Goal: Information Seeking & Learning: Learn about a topic

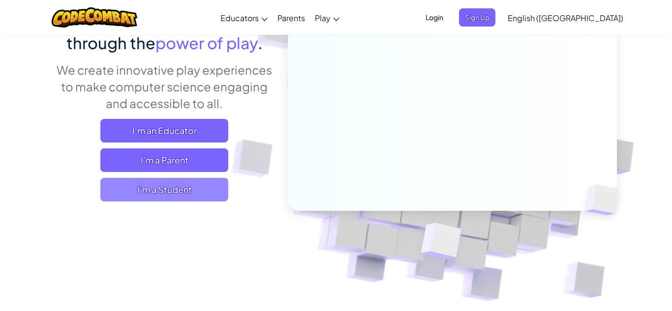
scroll to position [102, 0]
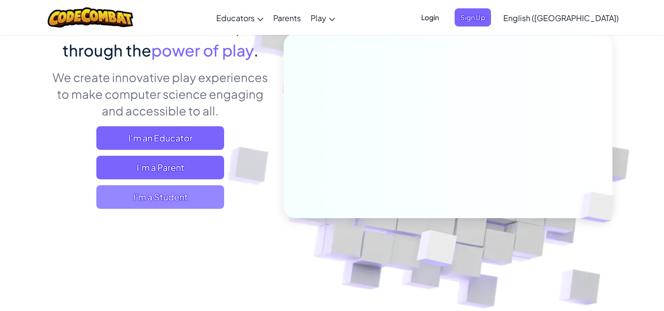
click at [160, 199] on span "I'm a Student" at bounding box center [160, 197] width 128 height 24
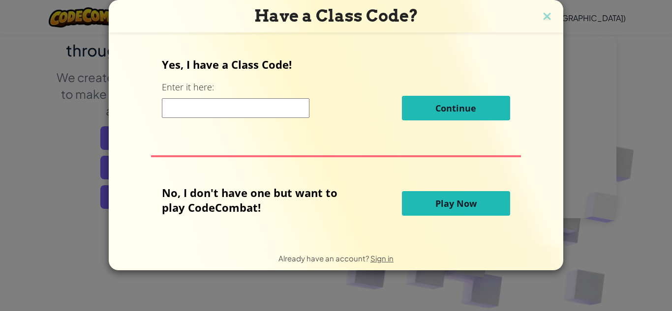
click at [211, 103] on input at bounding box center [236, 108] width 148 height 20
drag, startPoint x: 242, startPoint y: 199, endPoint x: 321, endPoint y: 185, distance: 80.4
click at [321, 185] on p "No, I don't have one but want to play CodeCombat!" at bounding box center [257, 200] width 190 height 30
click at [422, 204] on button "Play Now" at bounding box center [456, 203] width 108 height 25
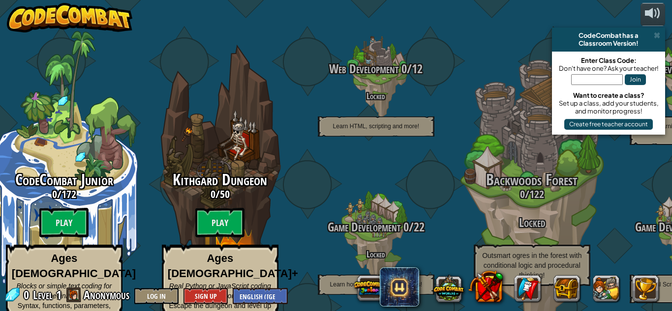
click at [606, 41] on div "Classroom Version!" at bounding box center [608, 43] width 105 height 8
drag, startPoint x: 590, startPoint y: 63, endPoint x: 604, endPoint y: 64, distance: 13.8
click at [604, 64] on div "Enter Class Code:" at bounding box center [608, 61] width 103 height 8
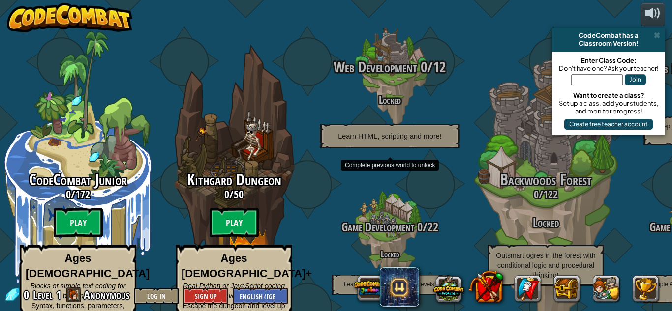
click at [396, 57] on span "Web Development" at bounding box center [375, 67] width 83 height 20
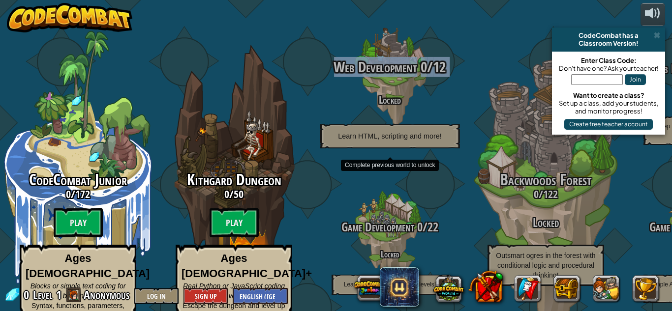
click at [396, 57] on span "Web Development" at bounding box center [375, 67] width 83 height 20
click at [393, 124] on p "Learn HTML, scripting and more!" at bounding box center [390, 136] width 140 height 24
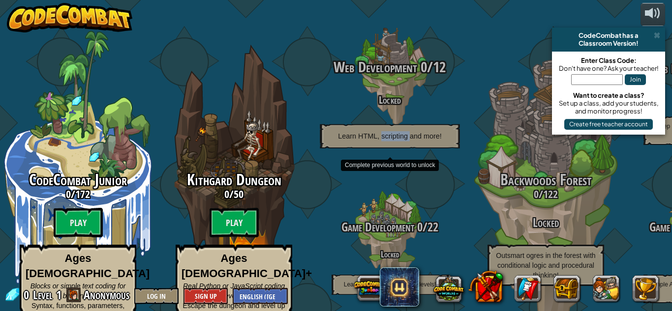
click at [393, 124] on p "Learn HTML, scripting and more!" at bounding box center [390, 136] width 140 height 24
click at [393, 92] on div "Web Development 0 / 12 Locked Learn HTML, scripting and more!" at bounding box center [389, 103] width 187 height 89
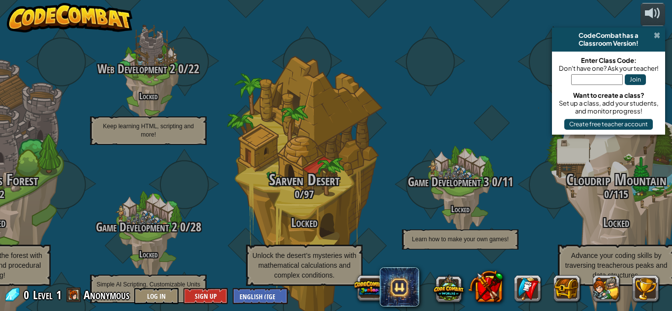
click at [658, 34] on span at bounding box center [657, 35] width 6 height 8
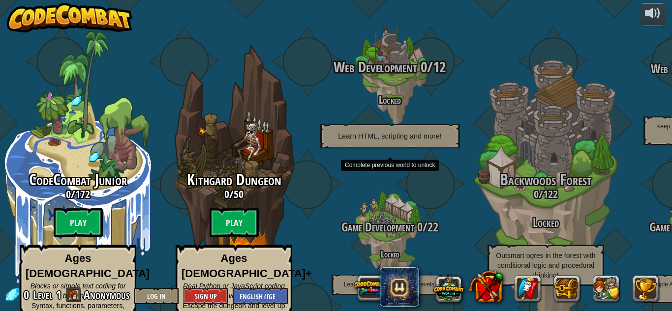
click at [400, 132] on span "Learn HTML, scripting and more!" at bounding box center [389, 136] width 103 height 8
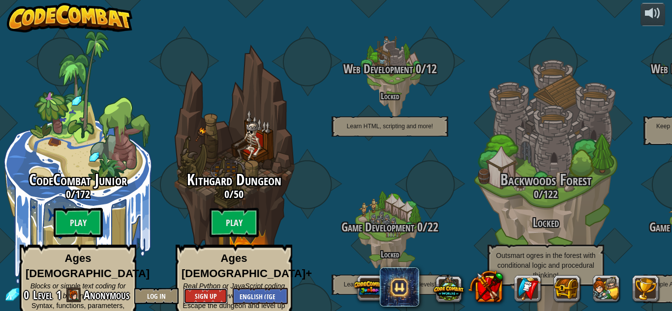
click at [204, 297] on button "Sign Up" at bounding box center [205, 296] width 44 height 16
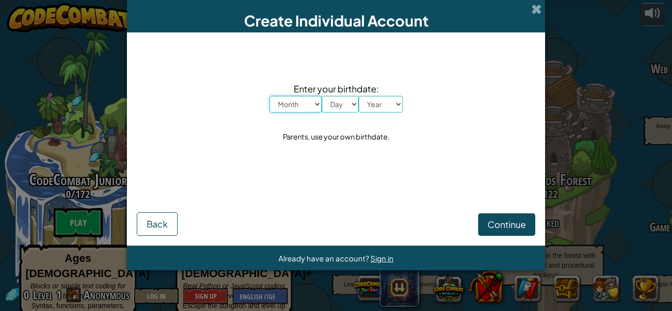
click at [308, 105] on select "Month January February March April May June July August September October Novem…" at bounding box center [295, 104] width 52 height 17
select select "1"
click at [269, 96] on select "Month January February March April May June July August September October Novem…" at bounding box center [295, 104] width 52 height 17
click at [335, 104] on select "Day 1 2 3 4 5 6 7 8 9 10 11 12 13 14 15 16 17 18 19 20 21 22 23 24 25 26 27 28 …" at bounding box center [340, 104] width 37 height 17
select select "1"
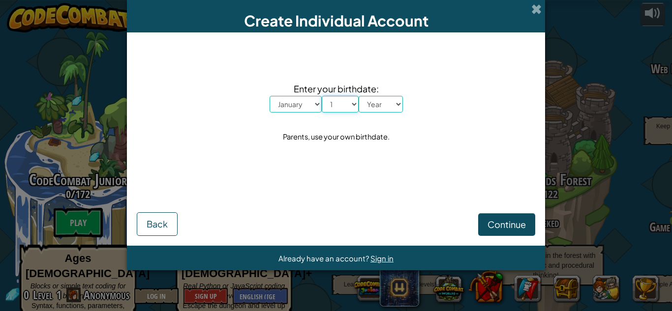
click at [322, 96] on select "Day 1 2 3 4 5 6 7 8 9 10 11 12 13 14 15 16 17 18 19 20 21 22 23 24 25 26 27 28 …" at bounding box center [340, 104] width 37 height 17
click at [373, 104] on select "Year [DATE] 2024 2023 2022 2021 2020 2019 2018 2017 2016 2015 2014 2013 2012 20…" at bounding box center [380, 104] width 44 height 17
select select "1998"
click at [358, 96] on select "Year [DATE] 2024 2023 2022 2021 2020 2019 2018 2017 2016 2015 2014 2013 2012 20…" at bounding box center [380, 104] width 44 height 17
click at [488, 229] on span "Continue" at bounding box center [506, 224] width 38 height 11
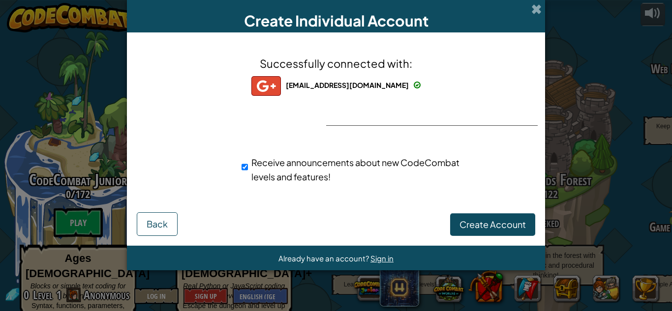
click at [294, 65] on span "Successfully connected with:" at bounding box center [336, 64] width 152 height 14
click at [331, 107] on div "Successfully connected with: [EMAIL_ADDRESS][DOMAIN_NAME] [EMAIL_ADDRESS][DOMAI…" at bounding box center [335, 125] width 393 height 167
click at [338, 116] on div at bounding box center [336, 126] width 20 height 20
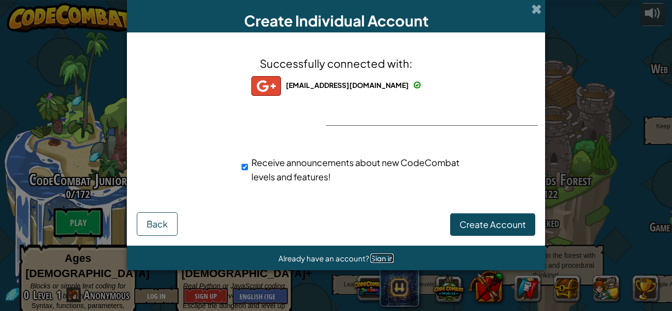
drag, startPoint x: 387, startPoint y: 257, endPoint x: 382, endPoint y: 262, distance: 6.6
click at [382, 262] on span "Sign in" at bounding box center [381, 258] width 23 height 9
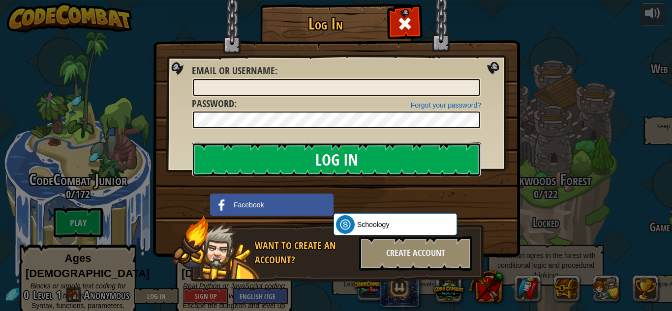
click at [376, 169] on input "Log In" at bounding box center [336, 160] width 289 height 34
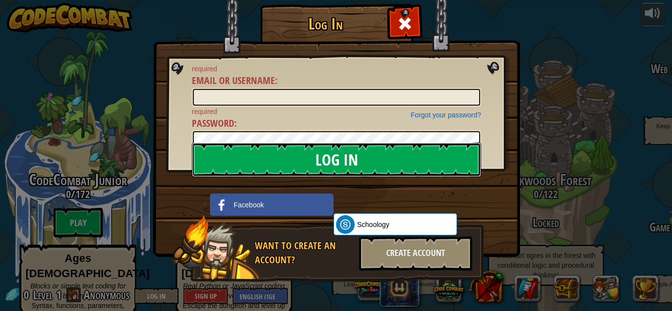
click at [376, 169] on input "Log In" at bounding box center [336, 160] width 289 height 34
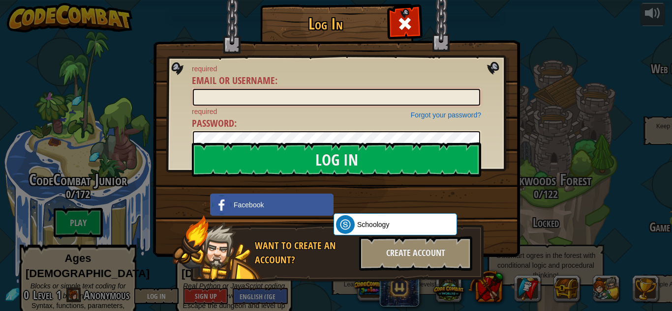
click at [205, 90] on input "Email or Username :" at bounding box center [336, 97] width 287 height 17
click at [444, 116] on link "Forgot your password?" at bounding box center [446, 115] width 70 height 8
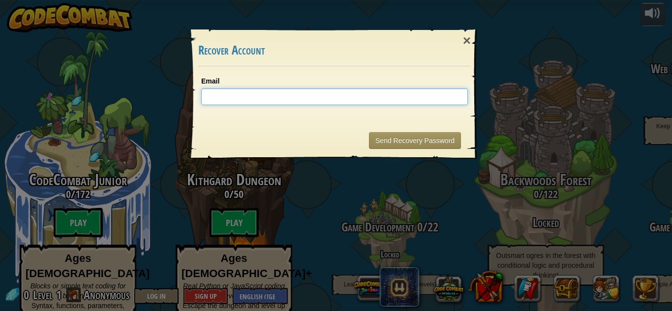
click at [406, 100] on input "Email" at bounding box center [334, 97] width 267 height 17
type input "[EMAIL_ADDRESS][DOMAIN_NAME]"
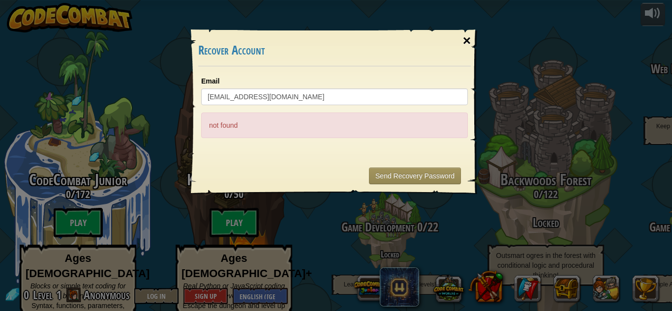
click at [462, 40] on div "×" at bounding box center [466, 41] width 23 height 29
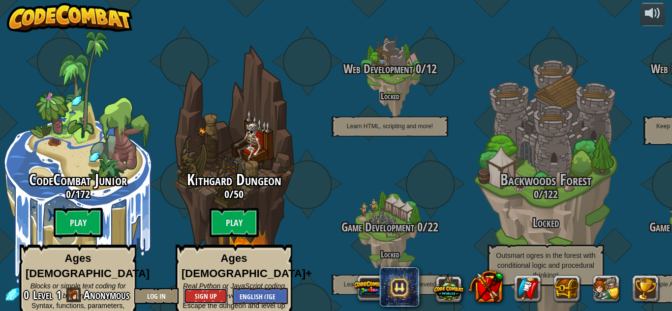
click at [200, 296] on button "Sign Up" at bounding box center [205, 296] width 44 height 16
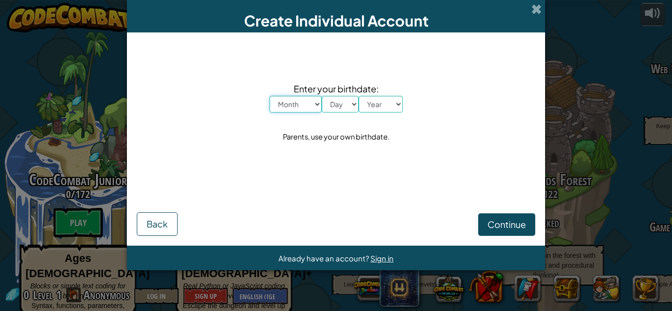
click at [316, 105] on select "Month January February March April May June July August September October Novem…" at bounding box center [295, 104] width 52 height 17
select select "1"
click at [269, 96] on select "Month January February March April May June July August September October Novem…" at bounding box center [295, 104] width 52 height 17
click at [334, 109] on select "Day 1 2 3 4 5 6 7 8 9 10 11 12 13 14 15 16 17 18 19 20 21 22 23 24 25 26 27 28 …" at bounding box center [340, 104] width 37 height 17
click at [322, 96] on select "Day 1 2 3 4 5 6 7 8 9 10 11 12 13 14 15 16 17 18 19 20 21 22 23 24 25 26 27 28 …" at bounding box center [340, 104] width 37 height 17
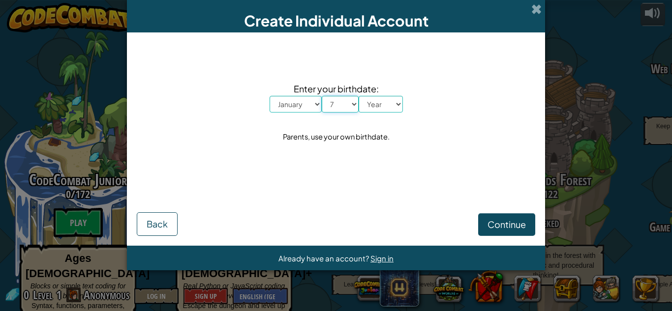
click at [334, 100] on select "Day 1 2 3 4 5 6 7 8 9 10 11 12 13 14 15 16 17 18 19 20 21 22 23 24 25 26 27 28 …" at bounding box center [340, 104] width 37 height 17
select select "8"
click at [322, 96] on select "Day 1 2 3 4 5 6 7 8 9 10 11 12 13 14 15 16 17 18 19 20 21 22 23 24 25 26 27 28 …" at bounding box center [340, 104] width 37 height 17
click at [380, 96] on select "Year [DATE] 2024 2023 2022 2021 2020 2019 2018 2017 2016 2015 2014 2013 2012 20…" at bounding box center [380, 104] width 44 height 17
select select "1998"
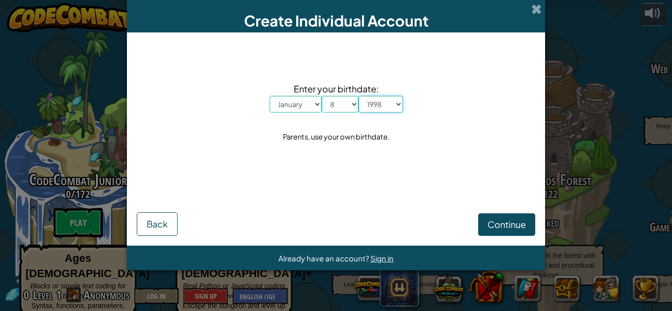
click at [358, 96] on select "Year [DATE] 2024 2023 2022 2021 2020 2019 2018 2017 2016 2015 2014 2013 2012 20…" at bounding box center [380, 104] width 44 height 17
click at [500, 234] on button "Continue" at bounding box center [506, 224] width 57 height 23
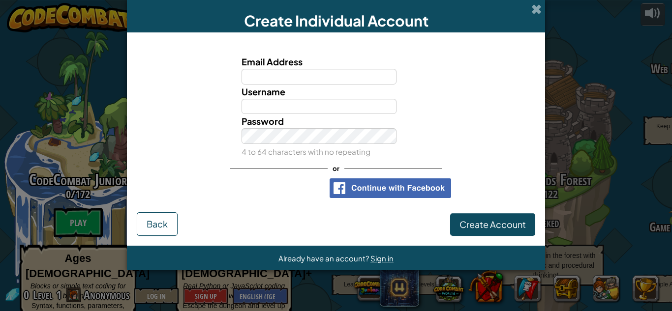
click at [352, 73] on input "Email Address" at bounding box center [318, 77] width 155 height 16
type input "[EMAIL_ADDRESS][DOMAIN_NAME]"
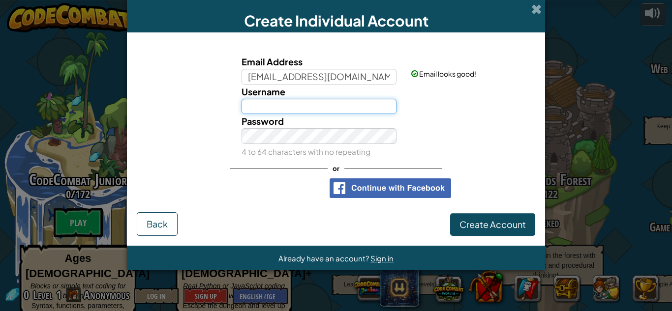
click at [321, 109] on input "Username" at bounding box center [318, 107] width 155 height 16
type input "eakub"
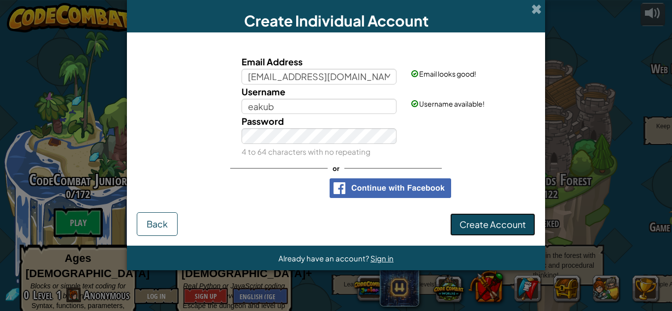
click at [489, 226] on span "Create Account" at bounding box center [492, 224] width 66 height 11
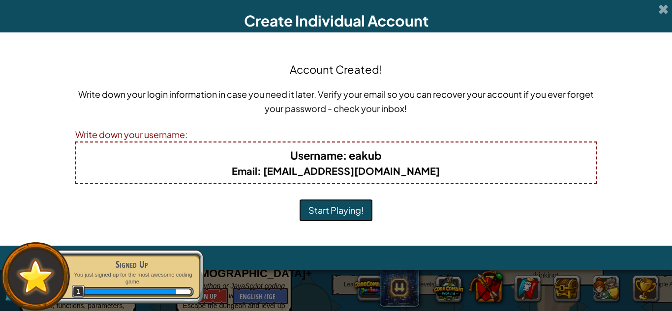
click at [343, 212] on button "Start Playing!" at bounding box center [336, 210] width 74 height 23
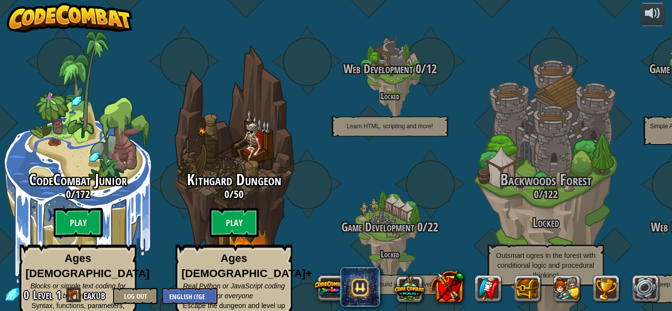
click at [387, 74] on div "Web Development 0 / 12 Locked Learn HTML, scripting and more!" at bounding box center [390, 99] width 156 height 74
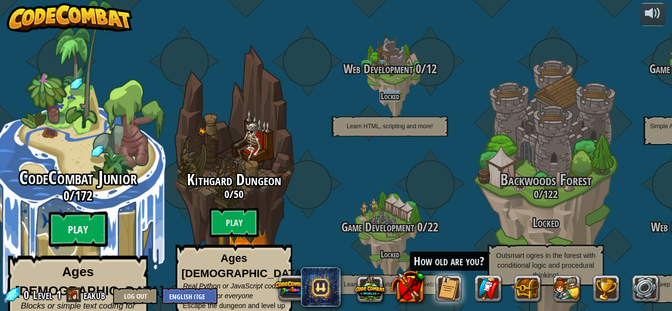
click at [63, 212] on btn "Play" at bounding box center [78, 229] width 59 height 35
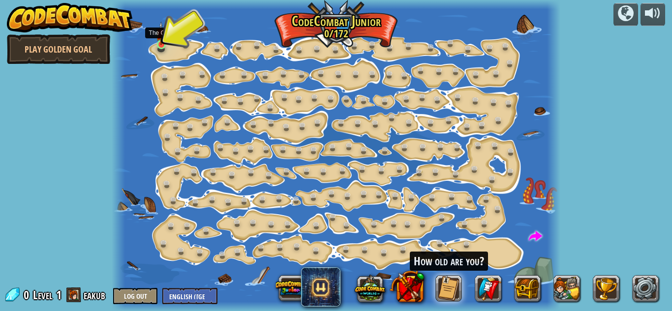
click at [159, 43] on img at bounding box center [161, 34] width 10 height 24
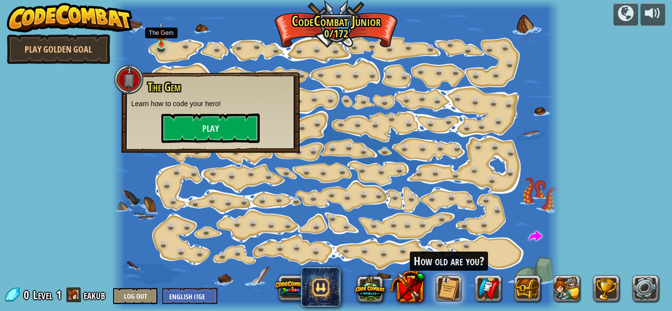
click at [159, 43] on img at bounding box center [161, 34] width 10 height 24
click at [200, 133] on button "Play" at bounding box center [210, 129] width 98 height 30
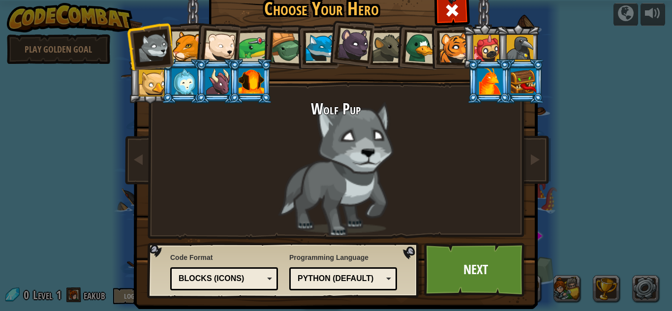
click at [439, 56] on div at bounding box center [454, 48] width 30 height 30
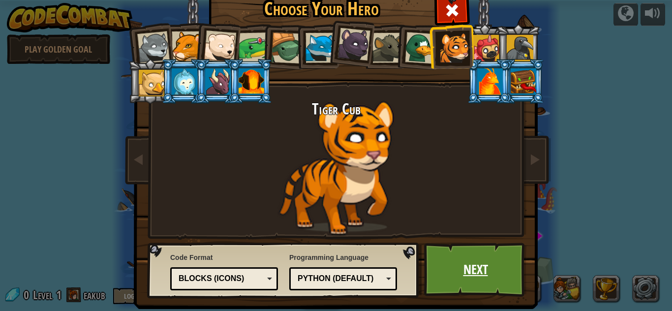
click at [466, 274] on link "Next" at bounding box center [475, 270] width 103 height 54
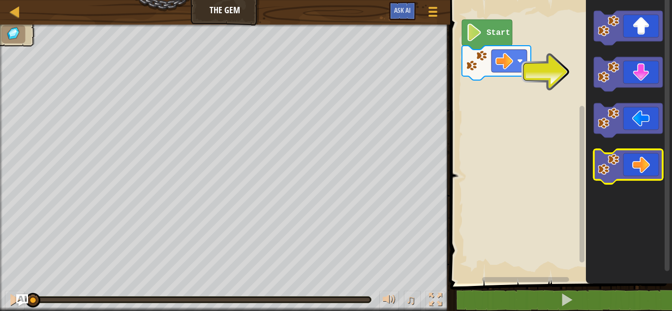
click at [639, 158] on icon "Blockly Workspace" at bounding box center [628, 166] width 69 height 34
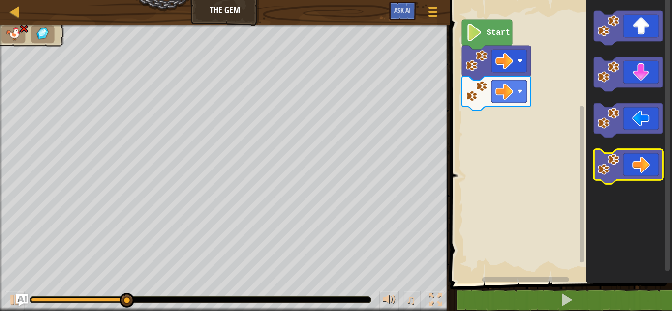
click at [639, 158] on icon "Blockly Workspace" at bounding box center [628, 166] width 69 height 34
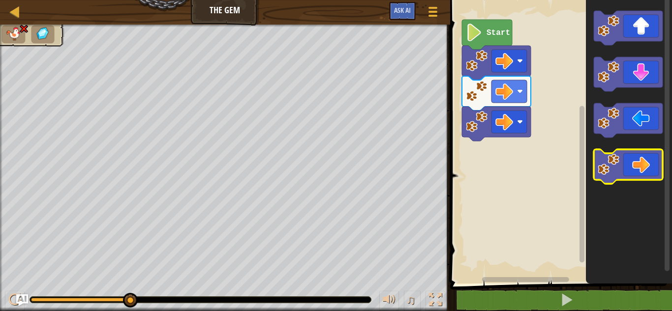
click at [639, 158] on icon "Blockly Workspace" at bounding box center [628, 166] width 69 height 34
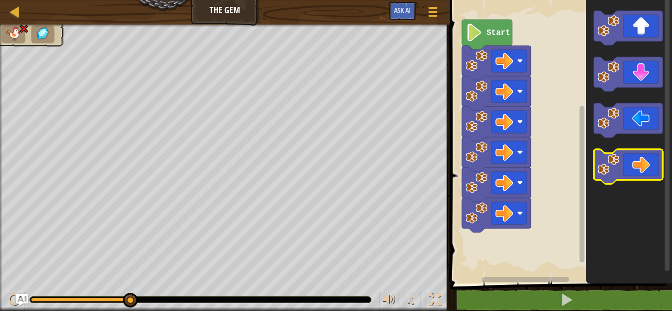
click at [639, 158] on icon "Blockly Workspace" at bounding box center [628, 166] width 69 height 34
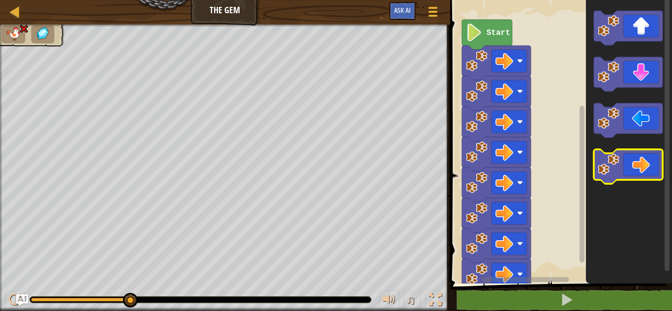
click at [639, 158] on icon "Blockly Workspace" at bounding box center [628, 166] width 69 height 34
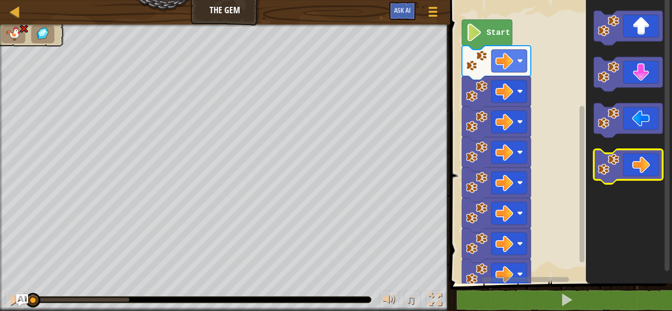
click at [639, 158] on icon "Blockly Workspace" at bounding box center [628, 166] width 69 height 34
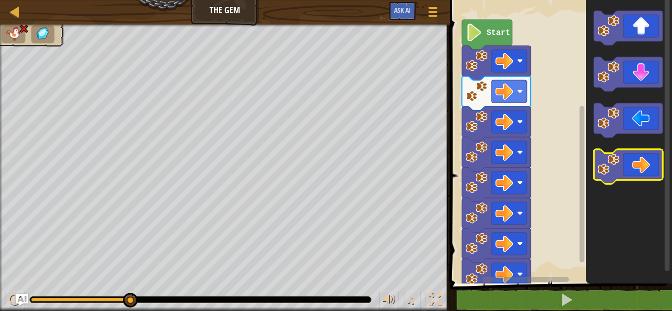
click at [639, 158] on icon "Blockly Workspace" at bounding box center [628, 166] width 69 height 34
click at [638, 161] on icon "Blockly Workspace" at bounding box center [628, 166] width 69 height 34
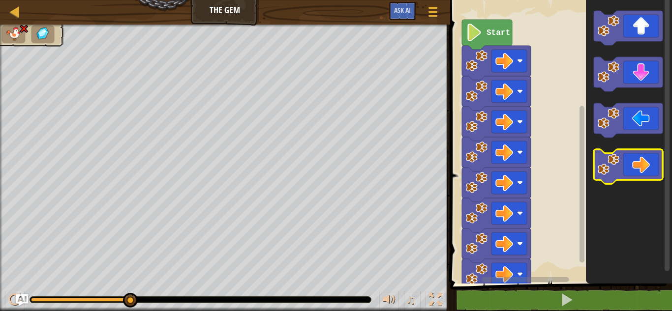
click at [638, 161] on icon "Blockly Workspace" at bounding box center [628, 166] width 69 height 34
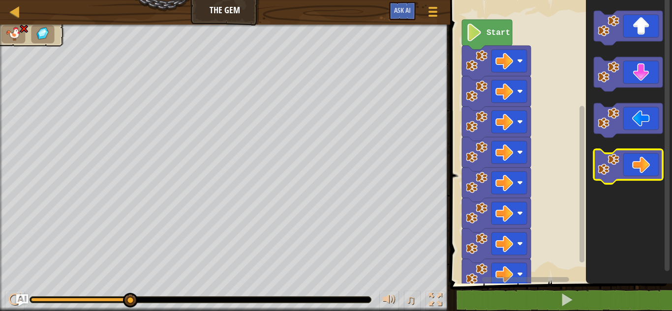
click at [638, 161] on icon "Blockly Workspace" at bounding box center [628, 166] width 69 height 34
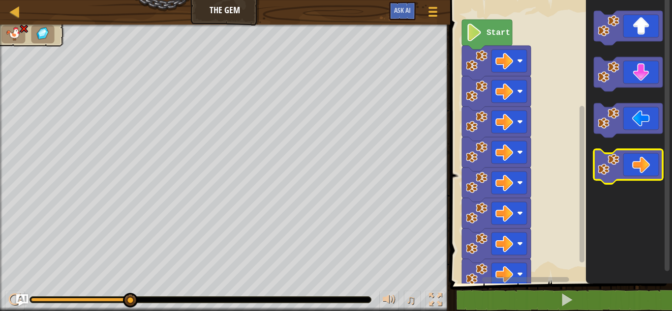
click at [638, 161] on icon "Blockly Workspace" at bounding box center [628, 166] width 69 height 34
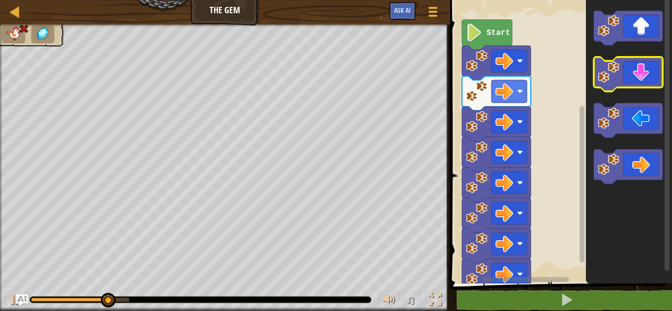
click at [635, 73] on icon "Blockly Workspace" at bounding box center [628, 74] width 69 height 34
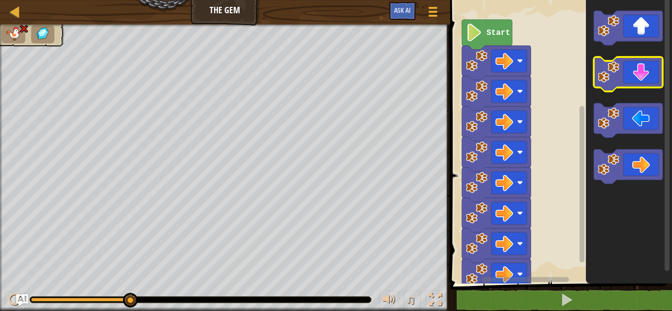
click at [635, 73] on icon "Blockly Workspace" at bounding box center [628, 74] width 69 height 34
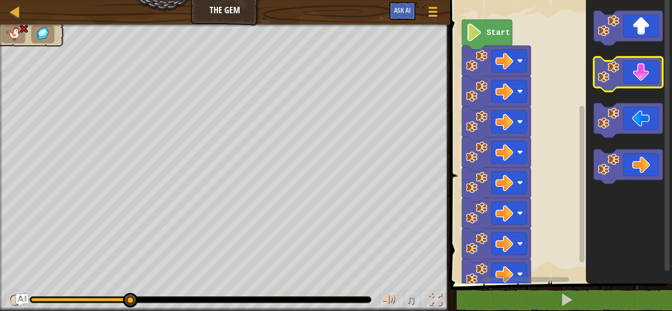
click at [635, 73] on icon "Blockly Workspace" at bounding box center [628, 74] width 69 height 34
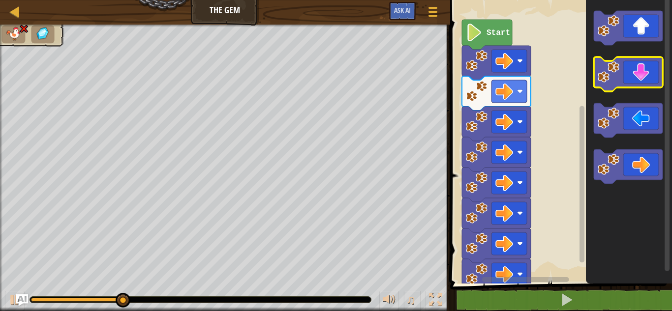
click at [639, 82] on icon "Blockly Workspace" at bounding box center [628, 74] width 69 height 34
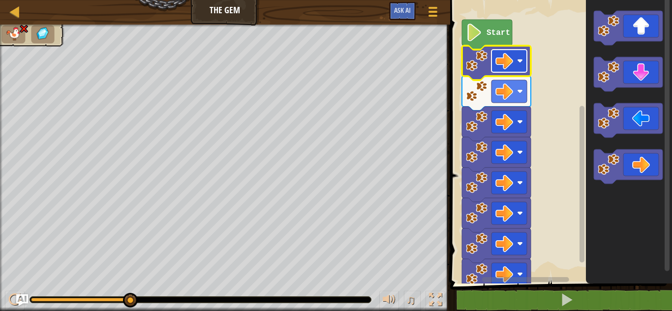
click at [523, 63] on rect "Blockly Workspace" at bounding box center [508, 61] width 35 height 23
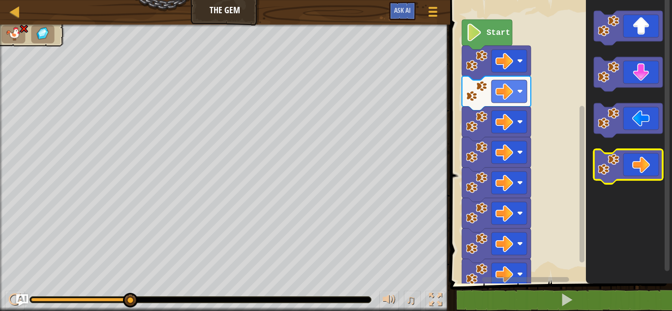
click at [646, 155] on icon "Blockly Workspace" at bounding box center [628, 166] width 69 height 34
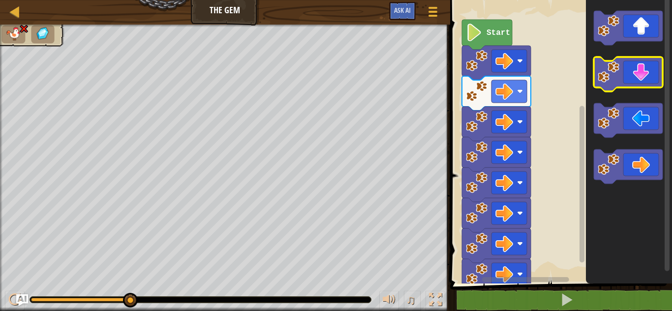
click at [643, 80] on icon "Blockly Workspace" at bounding box center [628, 74] width 69 height 34
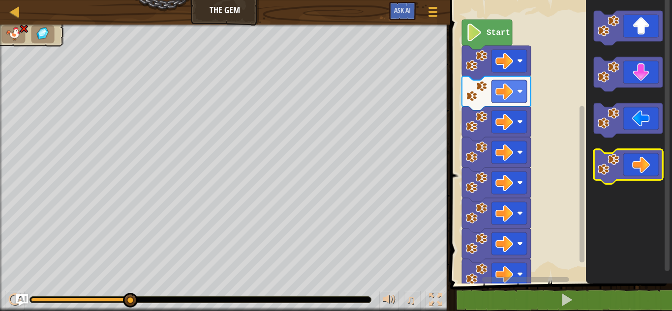
click at [644, 160] on icon "Blockly Workspace" at bounding box center [628, 166] width 69 height 34
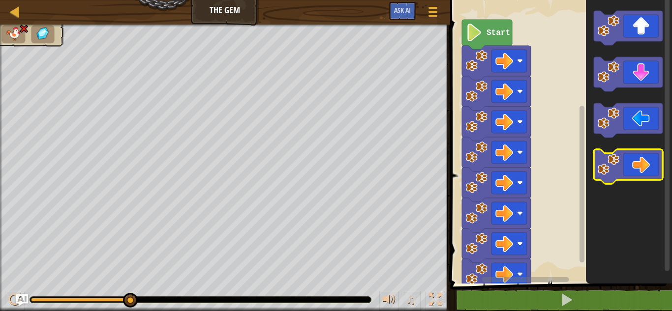
click at [644, 160] on icon "Blockly Workspace" at bounding box center [628, 166] width 69 height 34
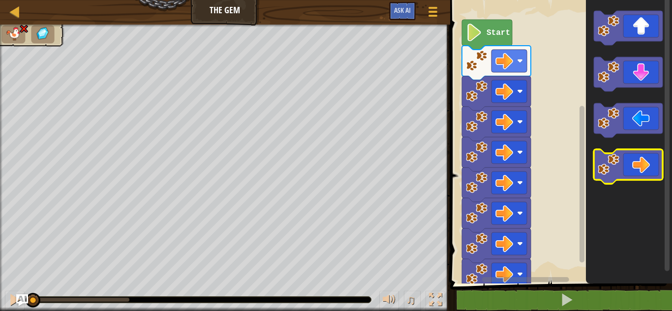
click at [644, 160] on icon "Blockly Workspace" at bounding box center [628, 166] width 69 height 34
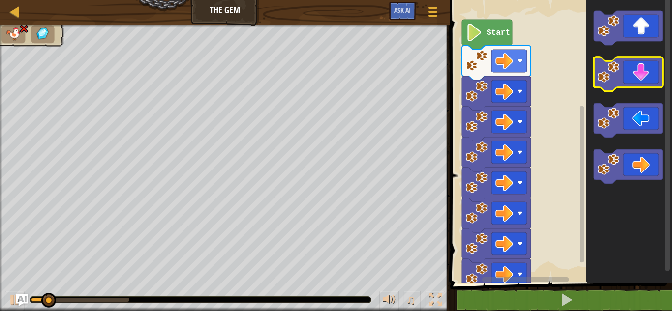
click at [639, 89] on rect "Blockly Workspace" at bounding box center [628, 74] width 69 height 34
click at [638, 81] on rect "Blockly Workspace" at bounding box center [628, 74] width 69 height 34
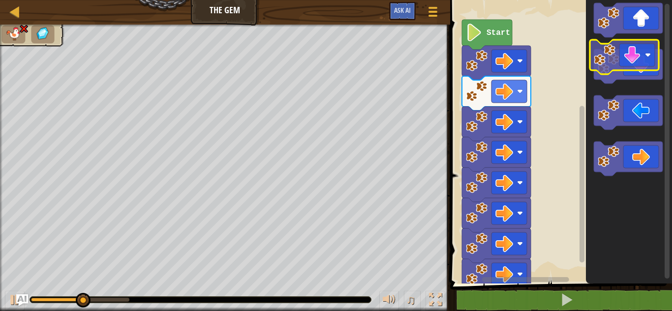
click at [633, 69] on g "Blockly Workspace" at bounding box center [628, 89] width 69 height 173
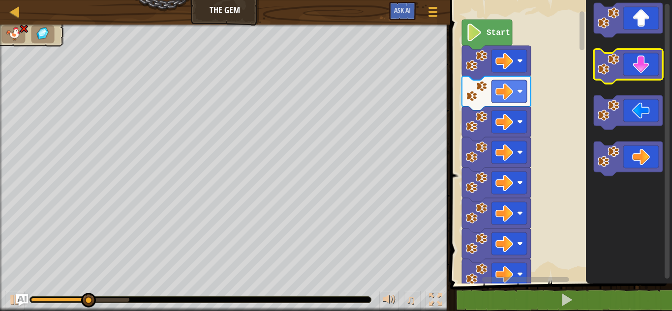
click at [633, 69] on icon "Blockly Workspace" at bounding box center [628, 66] width 69 height 34
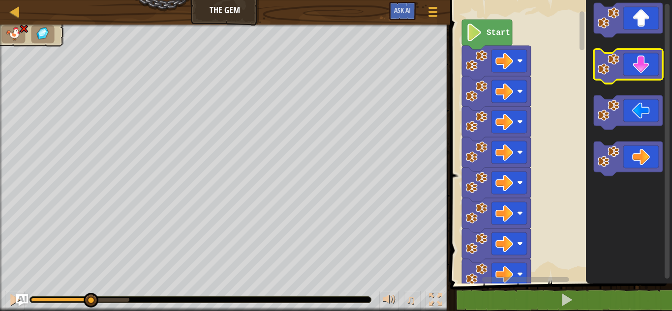
click at [633, 69] on icon "Blockly Workspace" at bounding box center [628, 66] width 69 height 34
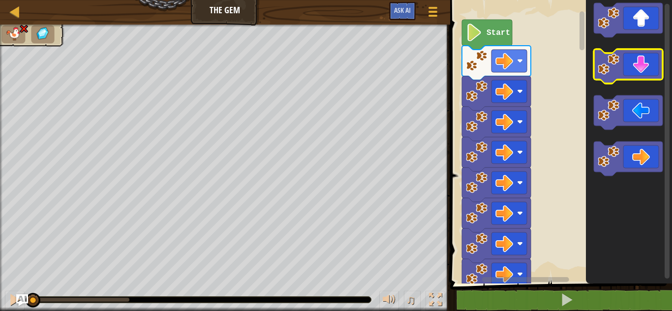
click at [633, 69] on icon "Blockly Workspace" at bounding box center [628, 66] width 69 height 34
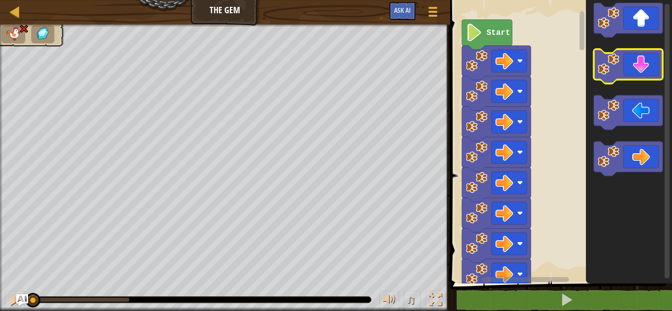
click at [633, 69] on icon "Blockly Workspace" at bounding box center [628, 66] width 69 height 34
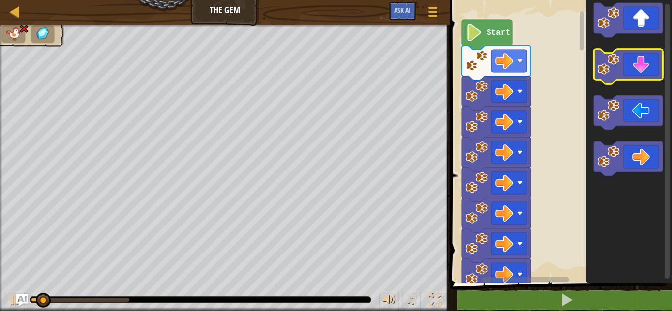
click at [633, 69] on icon "Blockly Workspace" at bounding box center [628, 66] width 69 height 34
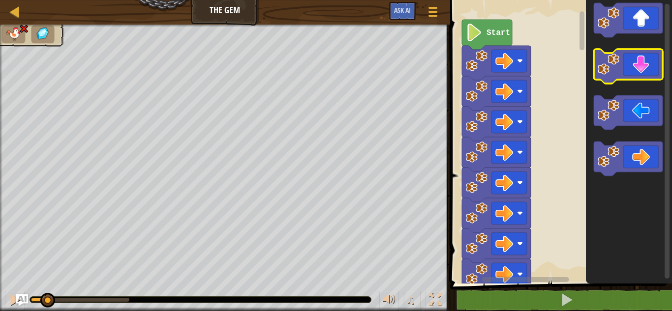
click at [633, 69] on icon "Blockly Workspace" at bounding box center [628, 66] width 69 height 34
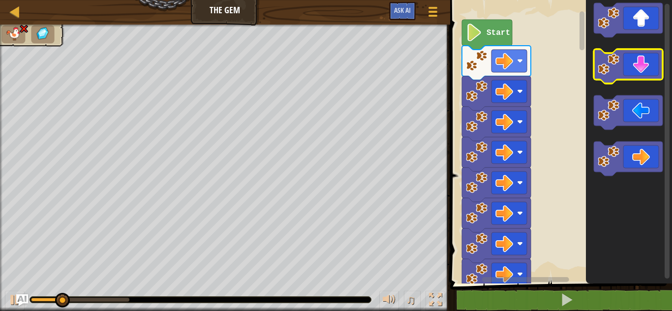
click at [633, 69] on icon "Blockly Workspace" at bounding box center [628, 66] width 69 height 34
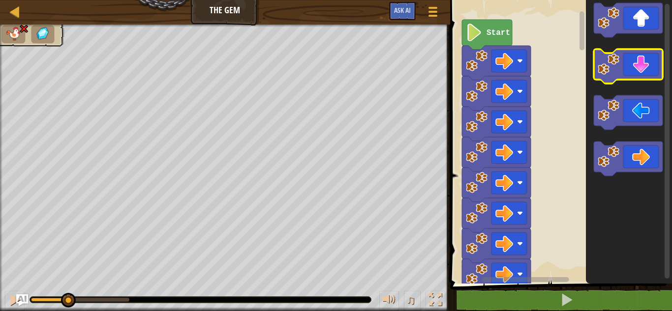
click at [633, 69] on icon "Blockly Workspace" at bounding box center [628, 66] width 69 height 34
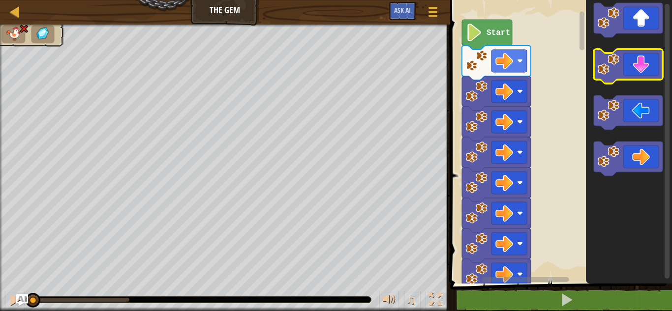
click at [633, 69] on icon "Blockly Workspace" at bounding box center [628, 66] width 69 height 34
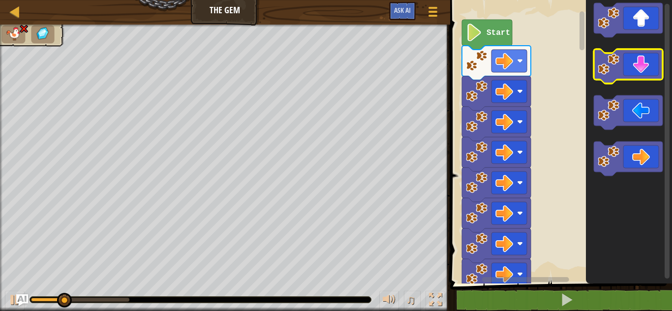
click at [633, 69] on icon "Blockly Workspace" at bounding box center [628, 66] width 69 height 34
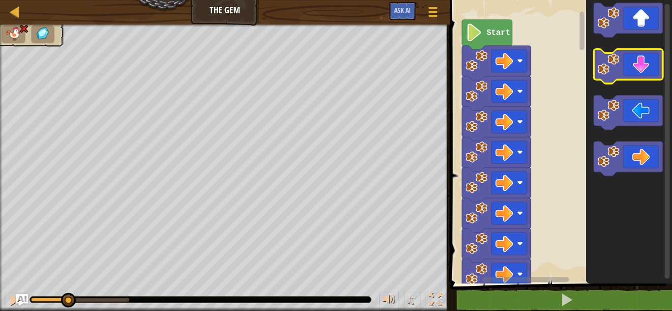
click at [633, 69] on icon "Blockly Workspace" at bounding box center [628, 66] width 69 height 34
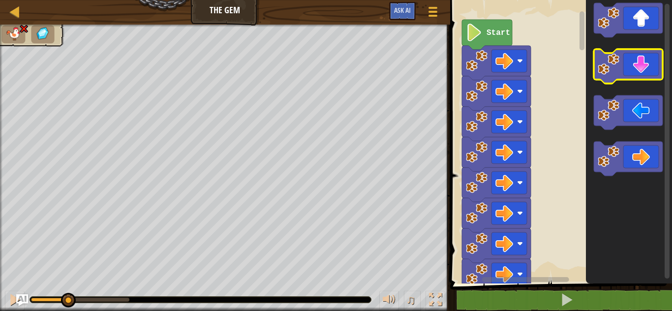
click at [633, 69] on icon "Blockly Workspace" at bounding box center [628, 66] width 69 height 34
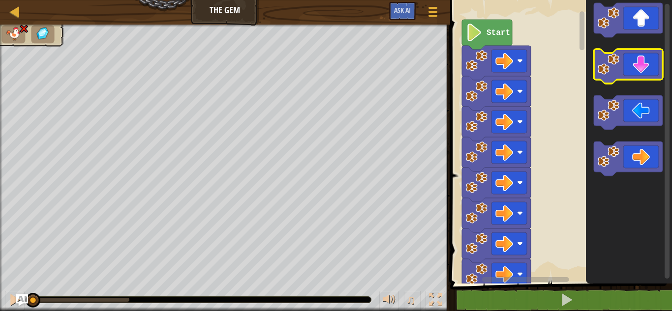
click at [633, 69] on icon "Blockly Workspace" at bounding box center [628, 66] width 69 height 34
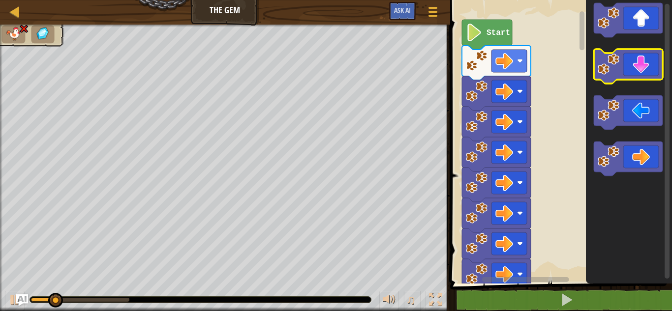
click at [633, 69] on icon "Blockly Workspace" at bounding box center [628, 66] width 69 height 34
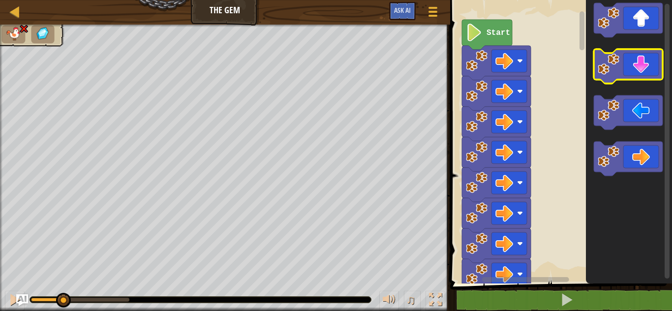
click at [633, 69] on icon "Blockly Workspace" at bounding box center [628, 66] width 69 height 34
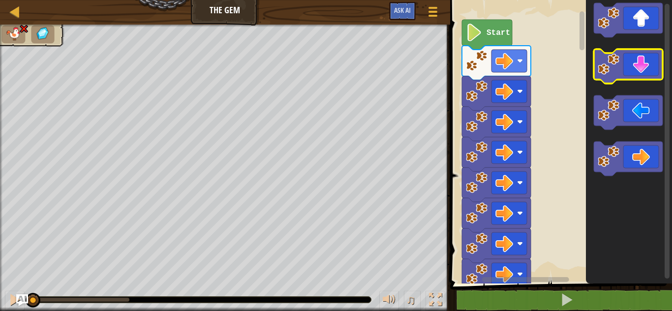
click at [633, 69] on icon "Blockly Workspace" at bounding box center [628, 66] width 69 height 34
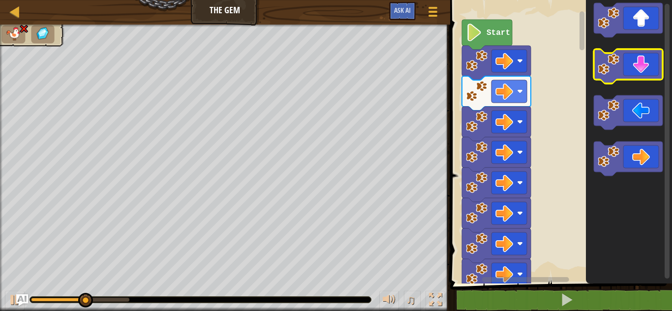
click at [633, 70] on icon "Blockly Workspace" at bounding box center [628, 66] width 69 height 34
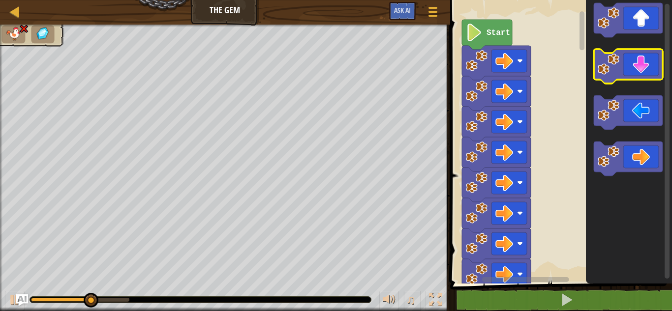
click at [633, 70] on icon "Blockly Workspace" at bounding box center [628, 66] width 69 height 34
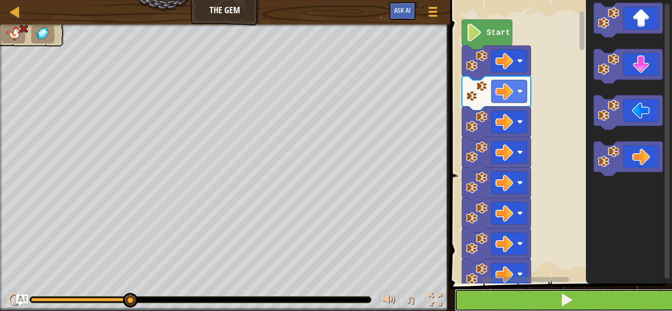
click at [570, 299] on span at bounding box center [567, 300] width 14 height 14
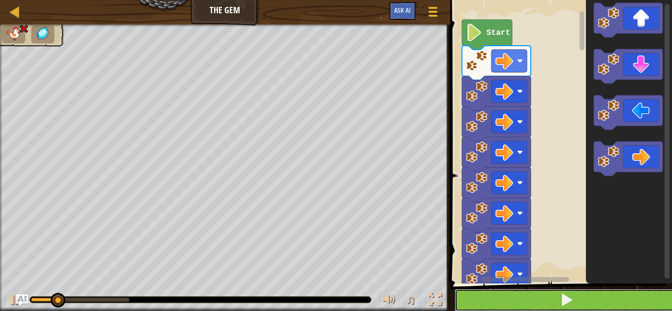
click at [570, 299] on span at bounding box center [567, 300] width 14 height 14
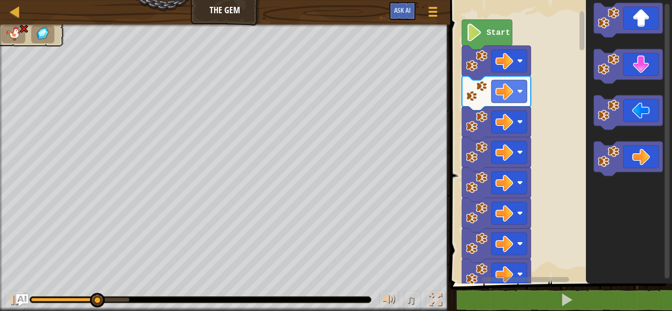
click at [22, 29] on img at bounding box center [24, 28] width 10 height 9
click at [19, 12] on div at bounding box center [15, 11] width 12 height 12
